Goal: Entertainment & Leisure: Consume media (video, audio)

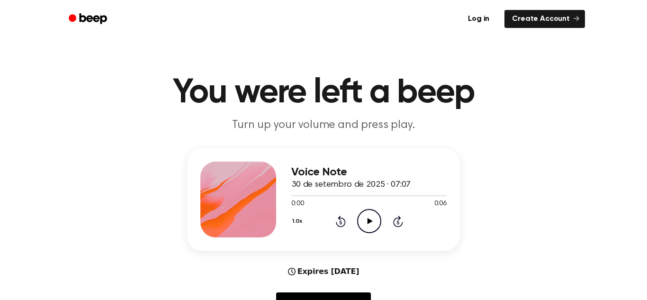
click at [371, 219] on icon "Play Audio" at bounding box center [369, 221] width 24 height 24
click at [372, 218] on icon "Play Audio" at bounding box center [369, 221] width 24 height 24
click at [372, 219] on icon "Pause Audio" at bounding box center [369, 221] width 24 height 24
